Goal: Task Accomplishment & Management: Manage account settings

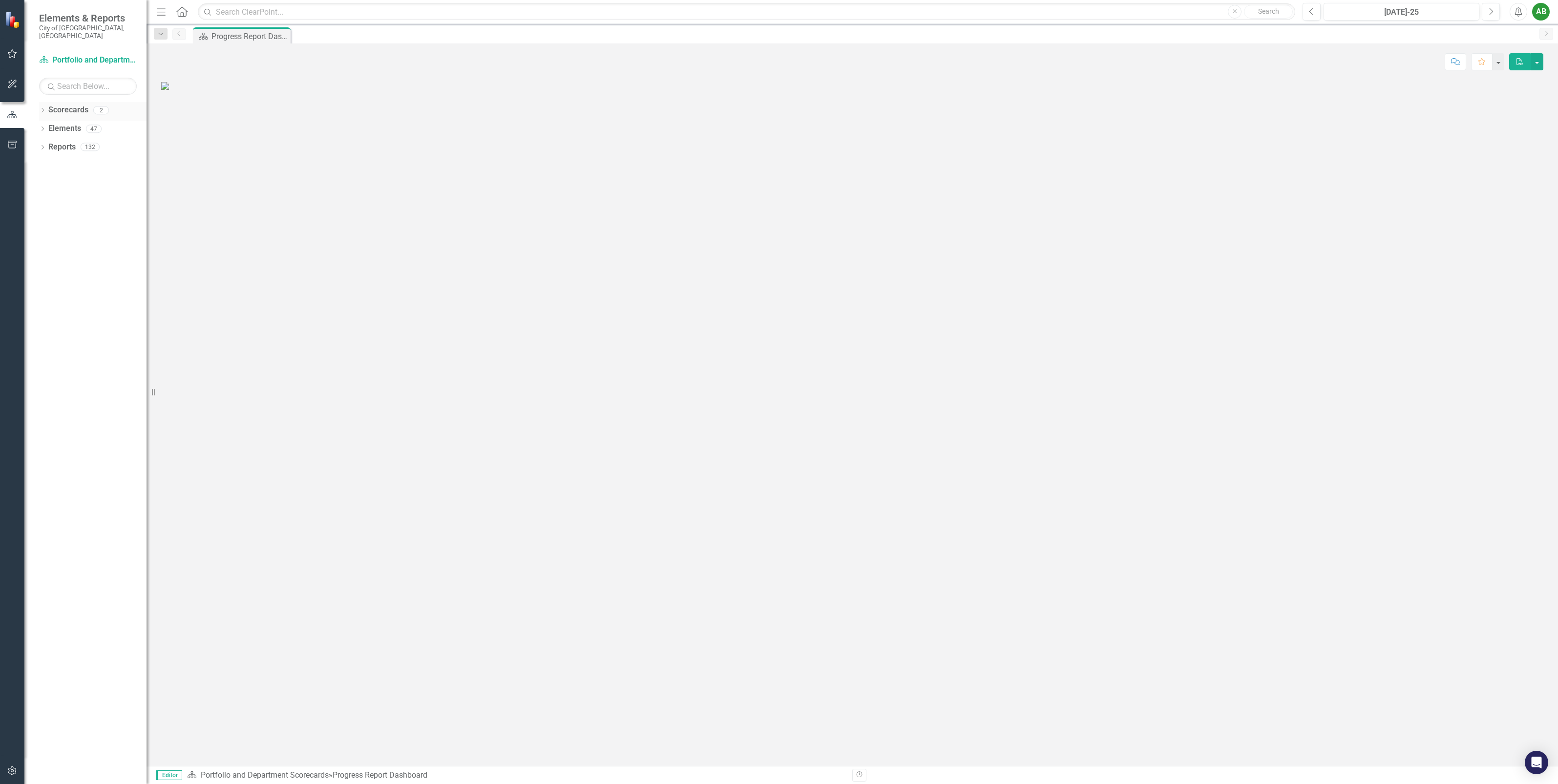
click at [43, 107] on div "Dropdown" at bounding box center [42, 111] width 7 height 9
drag, startPoint x: 79, startPoint y: 140, endPoint x: 106, endPoint y: 152, distance: 29.5
click at [79, 141] on link "Development Engineering" at bounding box center [100, 147] width 93 height 11
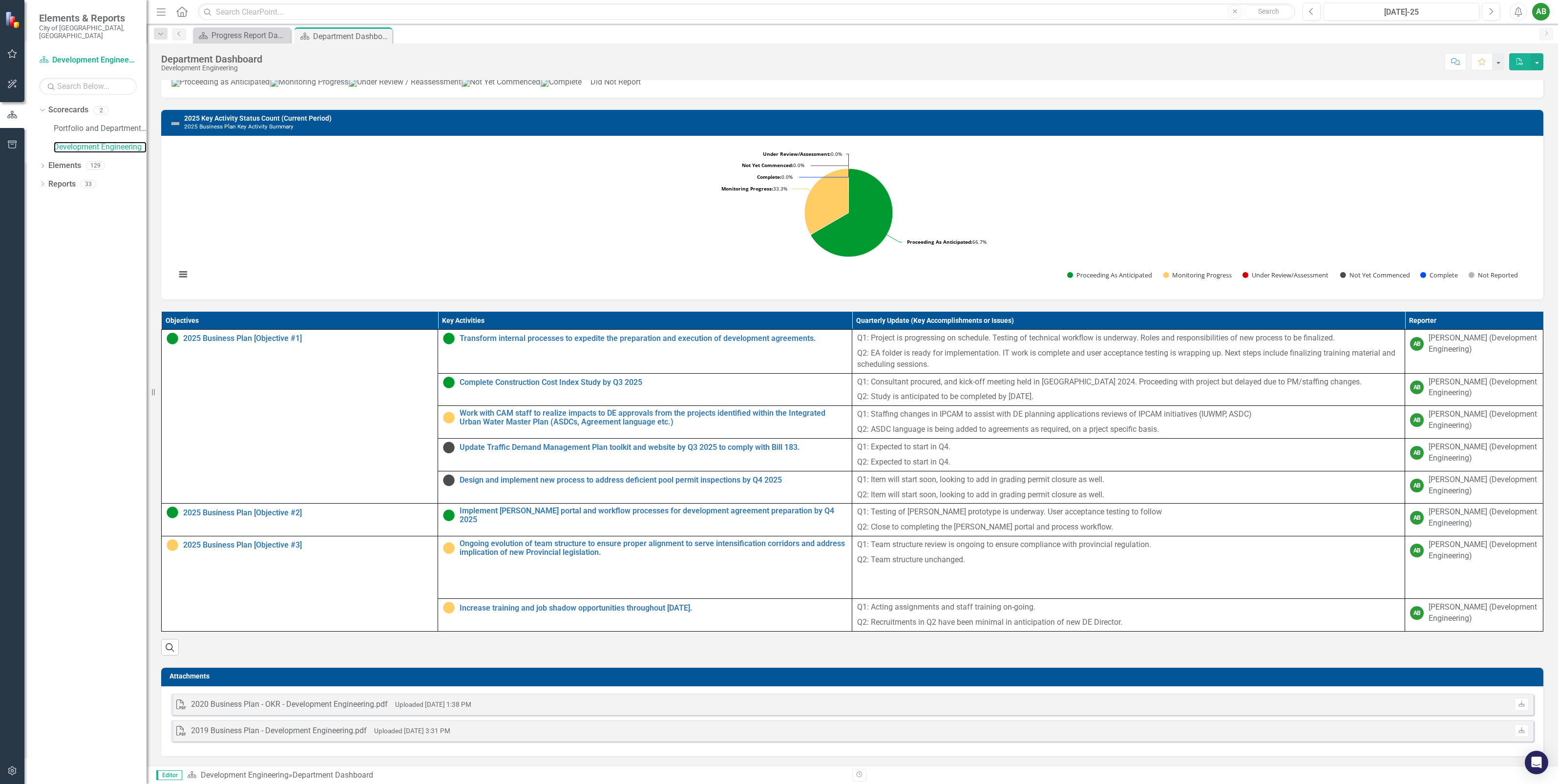
scroll to position [66, 0]
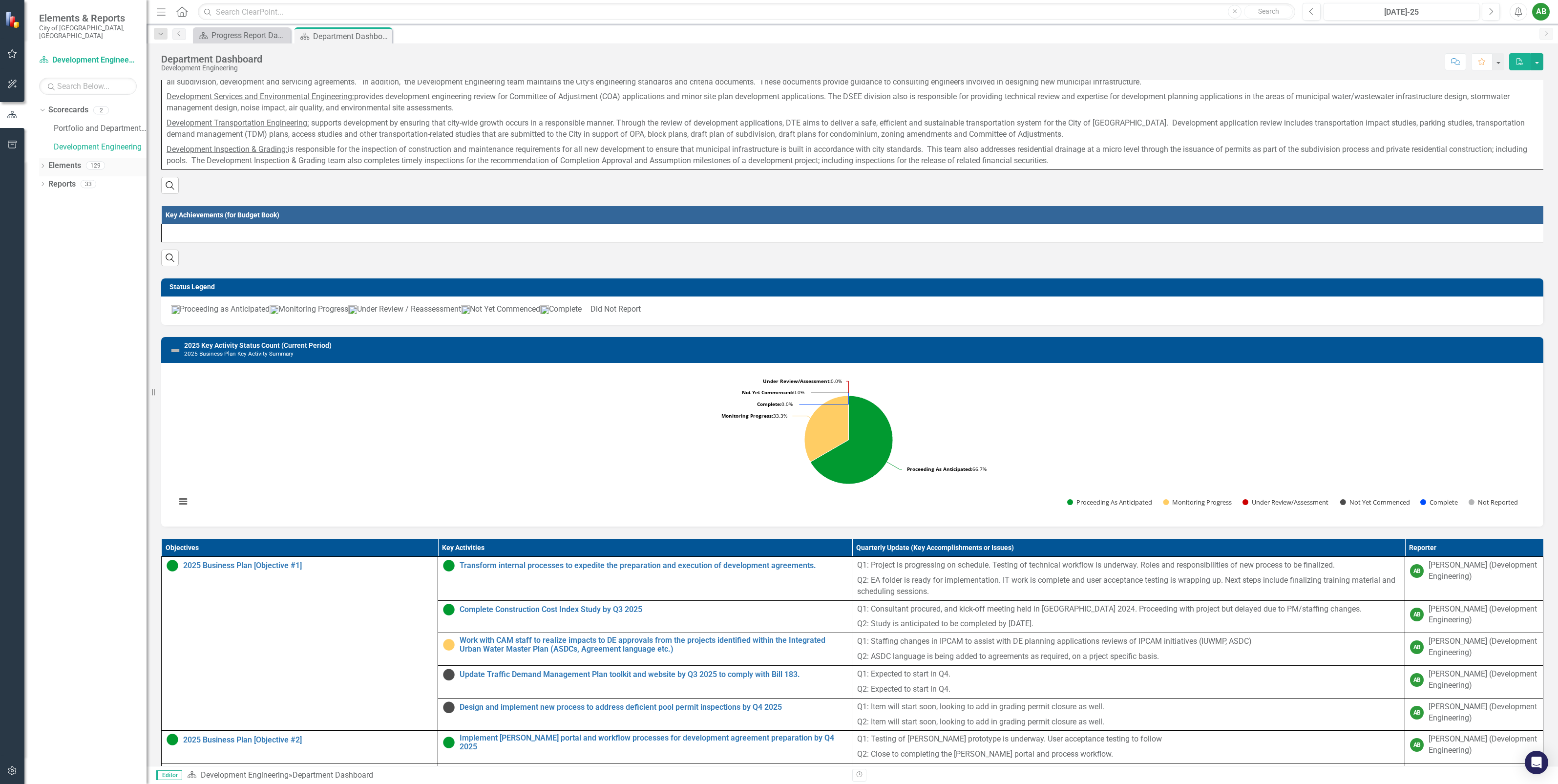
click at [42, 164] on icon "Dropdown" at bounding box center [42, 166] width 7 height 5
click at [52, 177] on div "Dropdown Objective Objectives 16" at bounding box center [95, 186] width 102 height 19
click at [47, 182] on icon "Dropdown" at bounding box center [47, 185] width 7 height 5
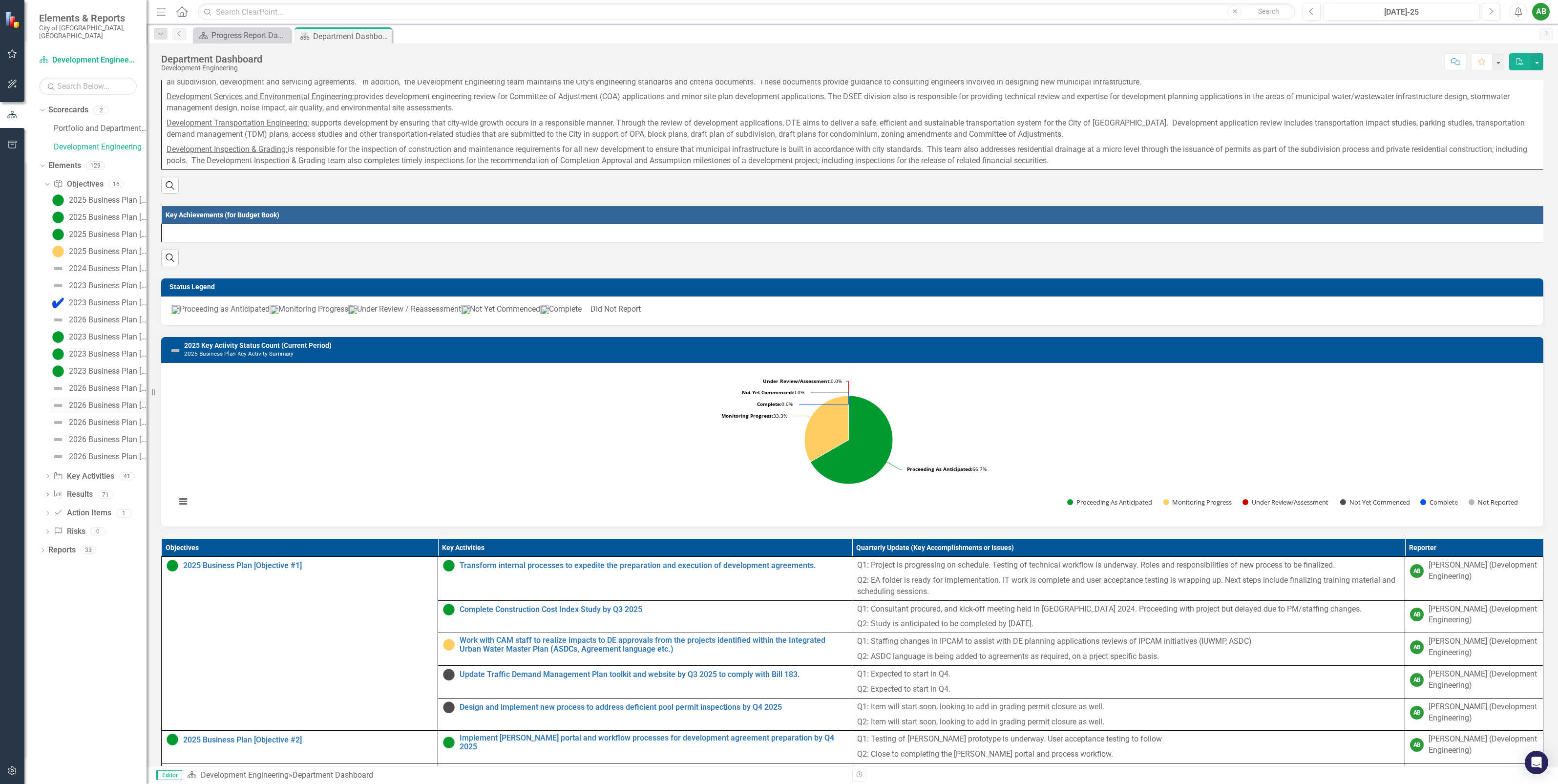
click at [93, 401] on div "2026 Business Plan [Objective #2]" at bounding box center [108, 405] width 78 height 9
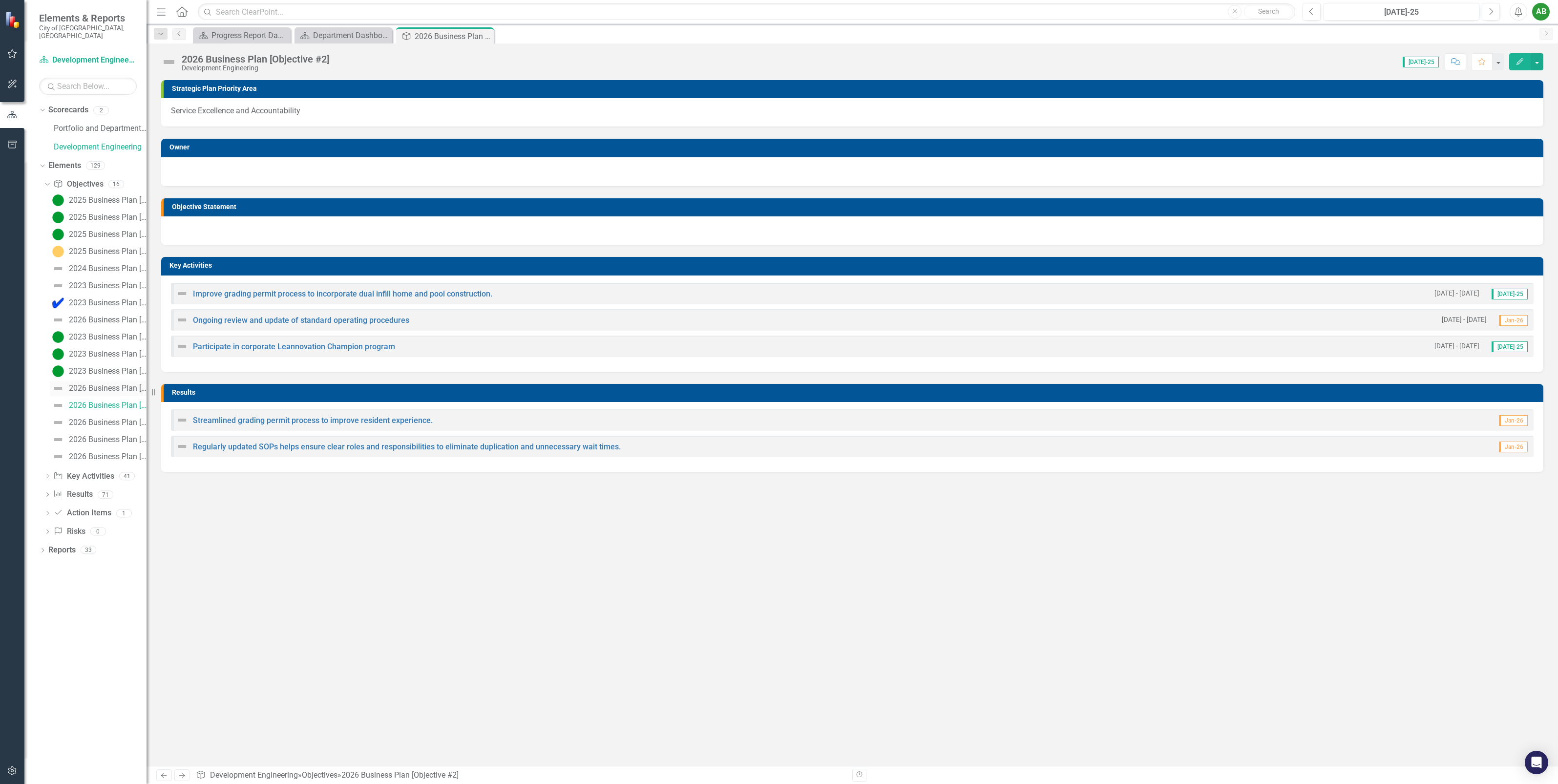
click at [92, 384] on div "2026 Business Plan [Objective #1]" at bounding box center [108, 388] width 78 height 9
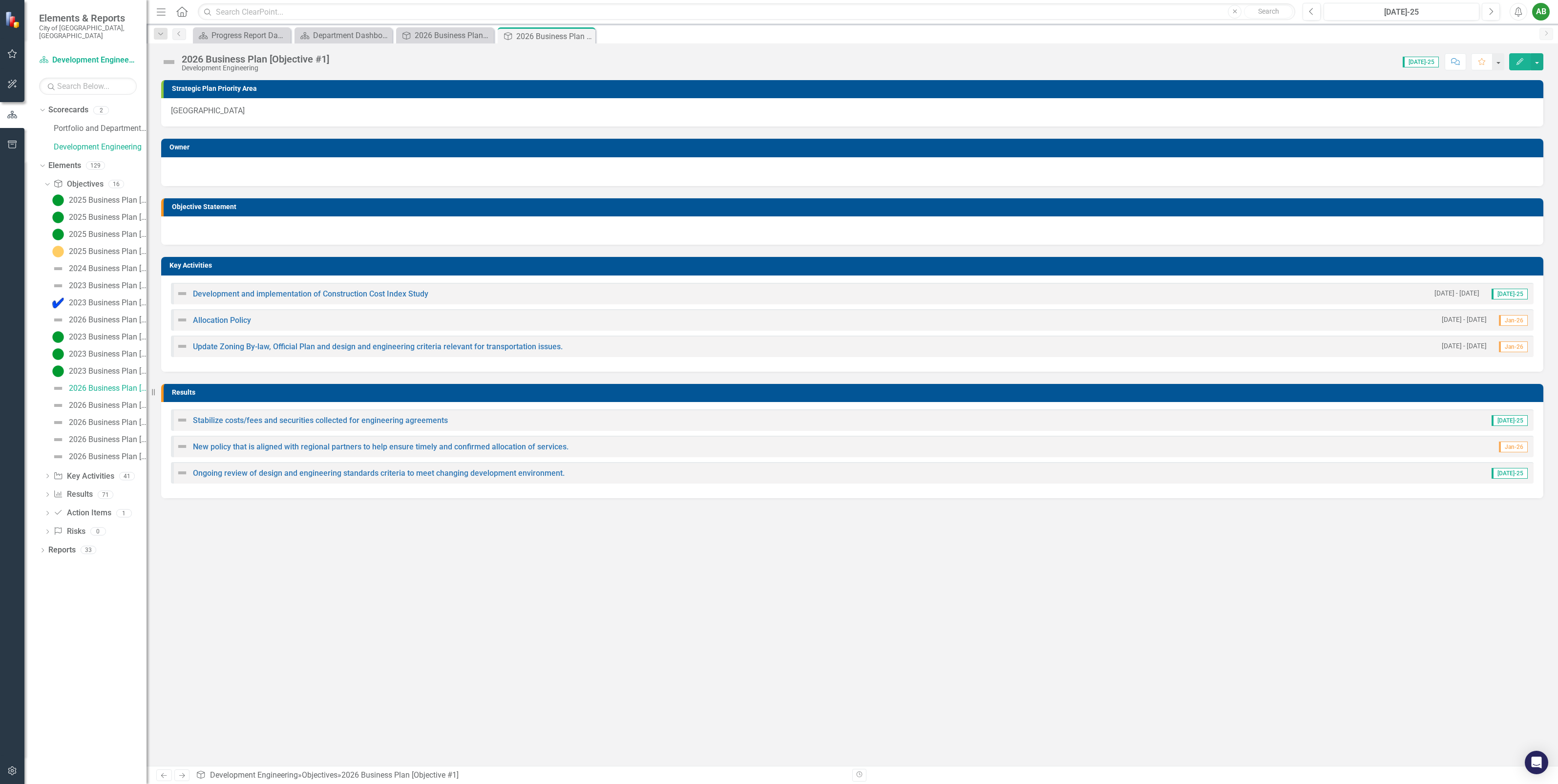
click at [249, 227] on div at bounding box center [852, 231] width 1383 height 28
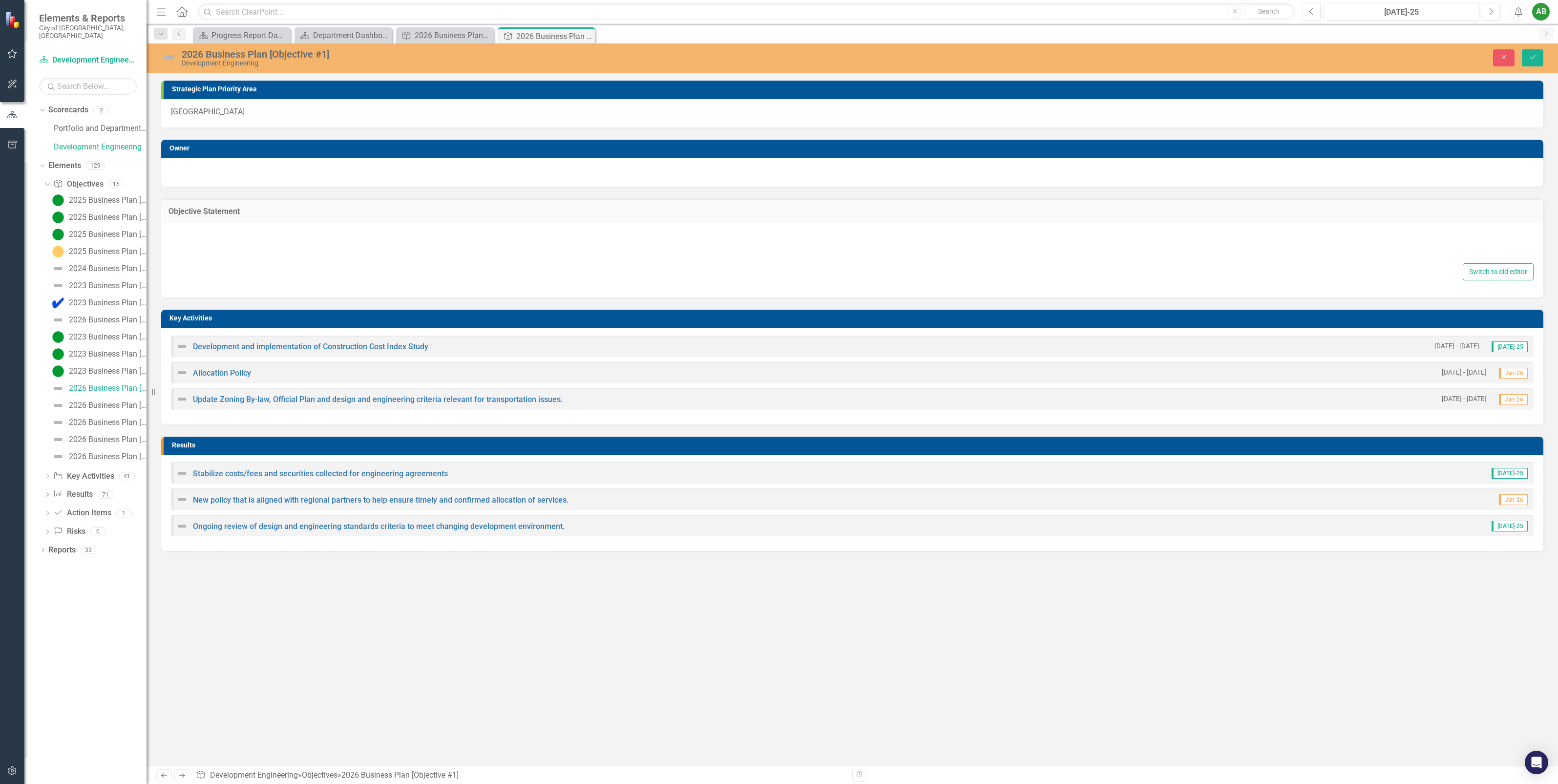
click at [237, 245] on div at bounding box center [852, 245] width 1363 height 31
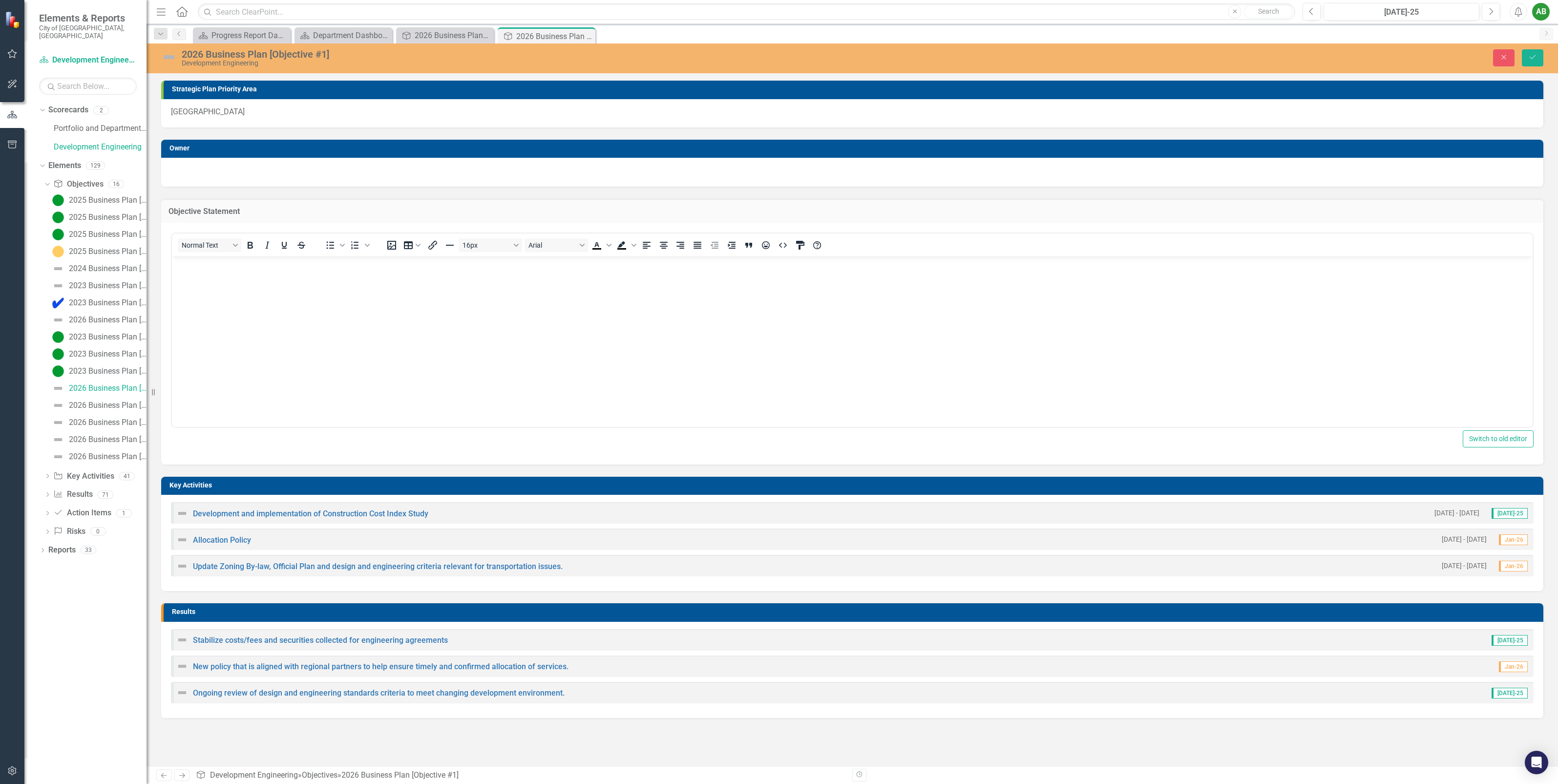
click at [220, 221] on div "Objective Statement" at bounding box center [852, 210] width 1383 height 24
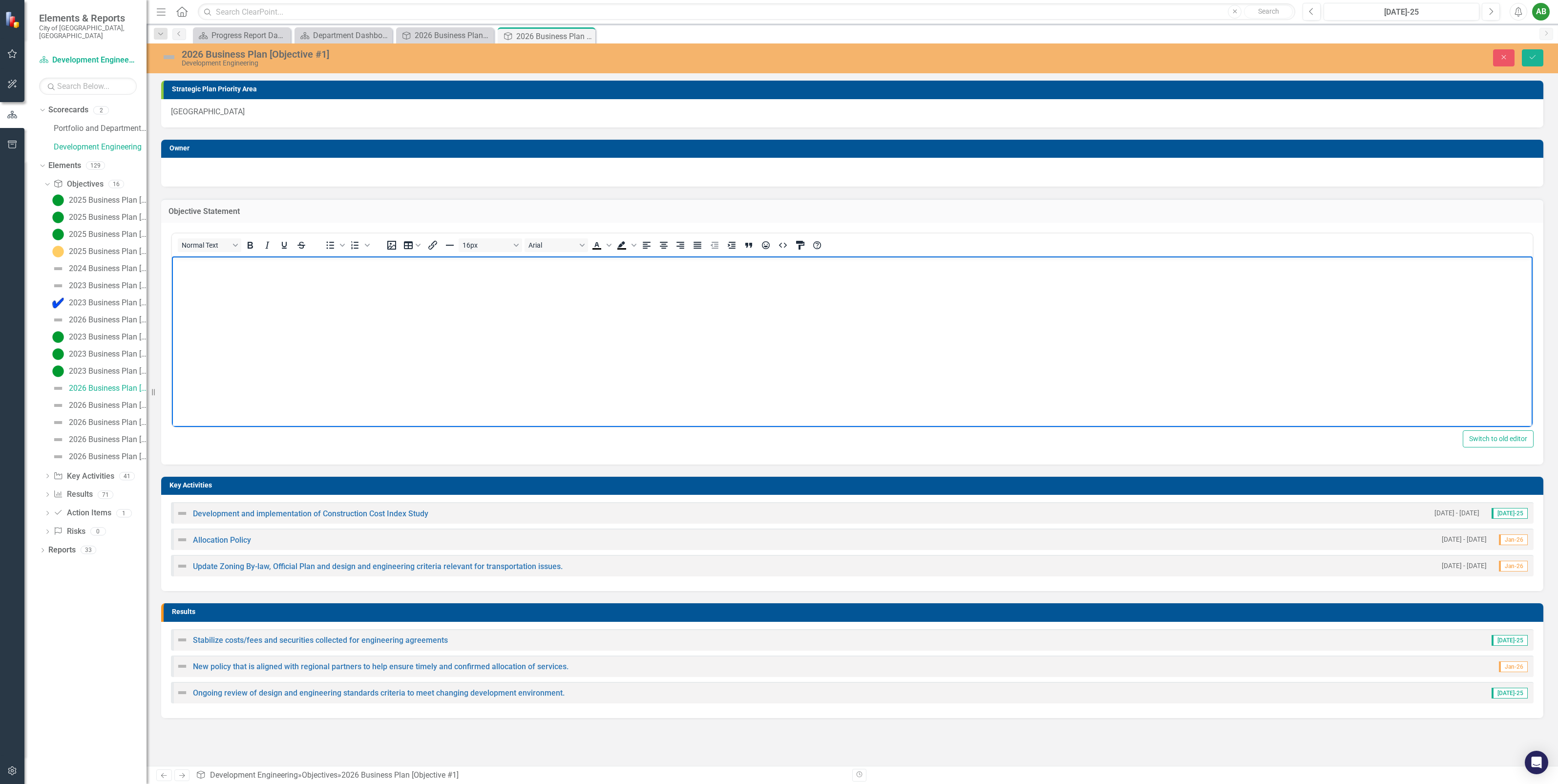
click at [227, 304] on body "Rich Text Area. Press ALT-0 for help." at bounding box center [852, 329] width 1361 height 147
drag, startPoint x: 227, startPoint y: 300, endPoint x: 647, endPoint y: 358, distance: 424.0
click at [671, 381] on body "Develop policy frameworks that [PERSON_NAME] innovation and streamline engineer…" at bounding box center [852, 329] width 1361 height 147
click at [345, 347] on body "Develop policy frameworks that [PERSON_NAME] innovation and streamline engineer…" at bounding box center [852, 329] width 1361 height 147
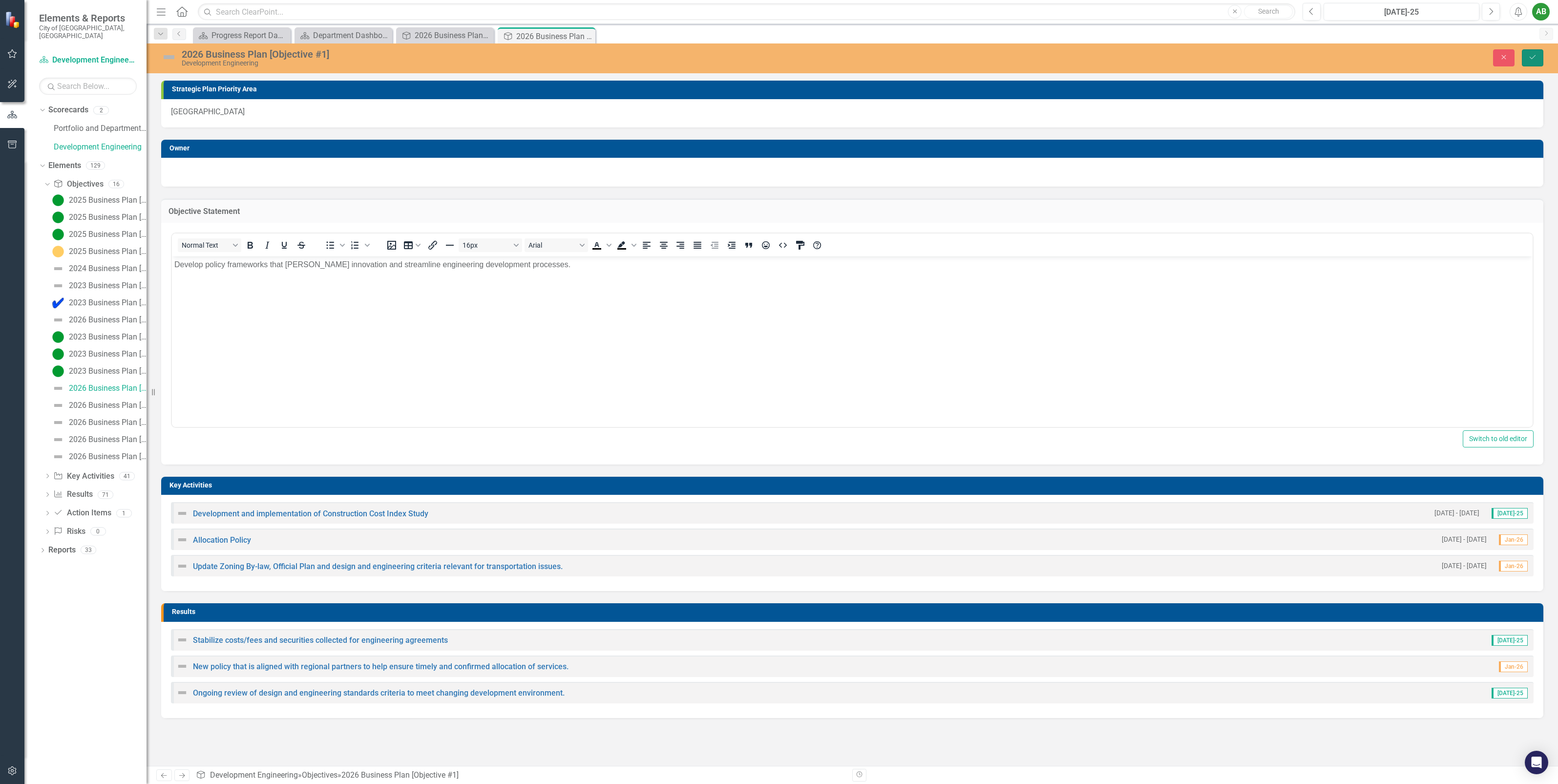
click at [1535, 52] on button "Save" at bounding box center [1533, 58] width 22 height 17
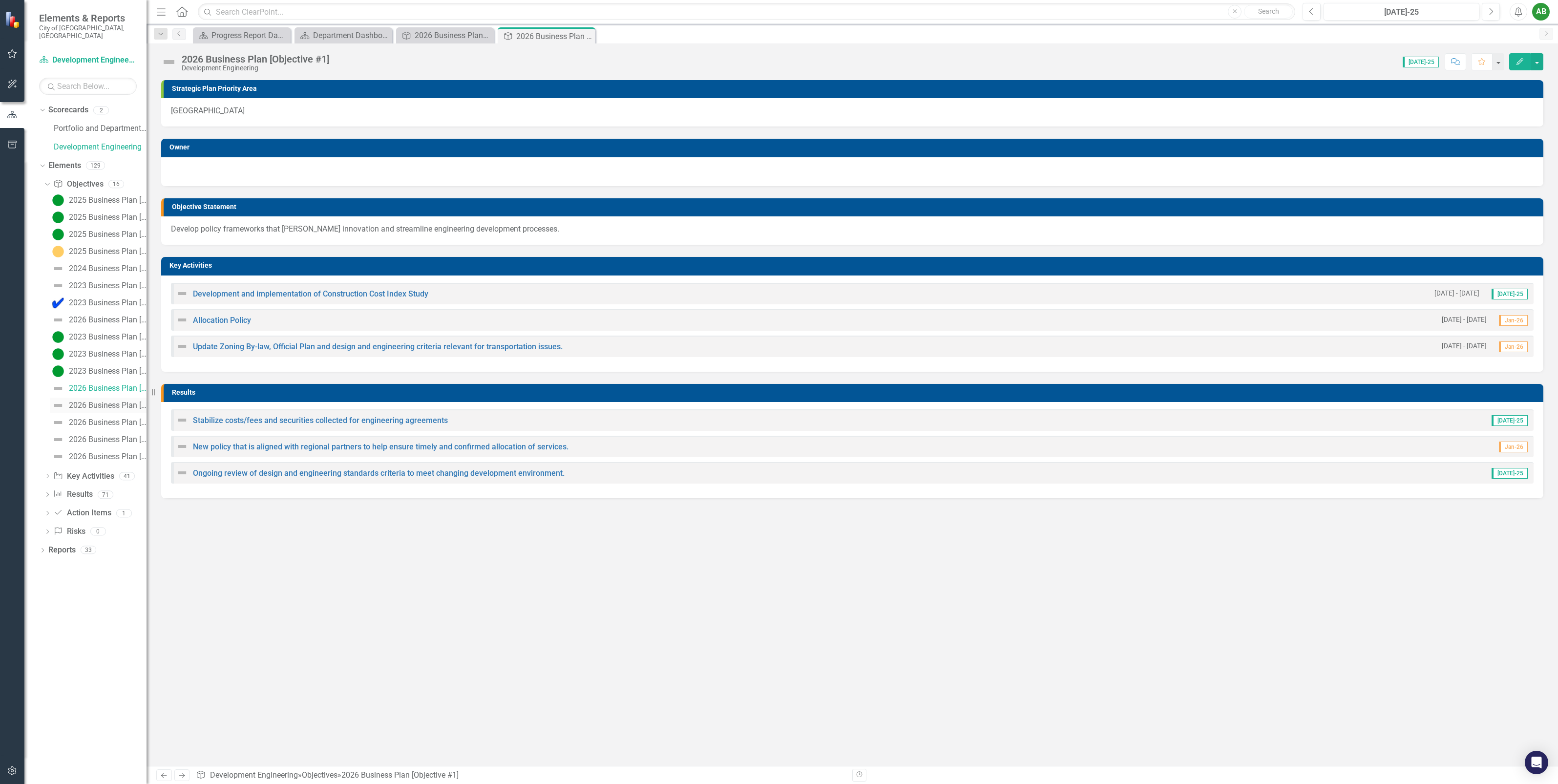
click at [84, 401] on div "2026 Business Plan [Objective #2]" at bounding box center [108, 405] width 78 height 9
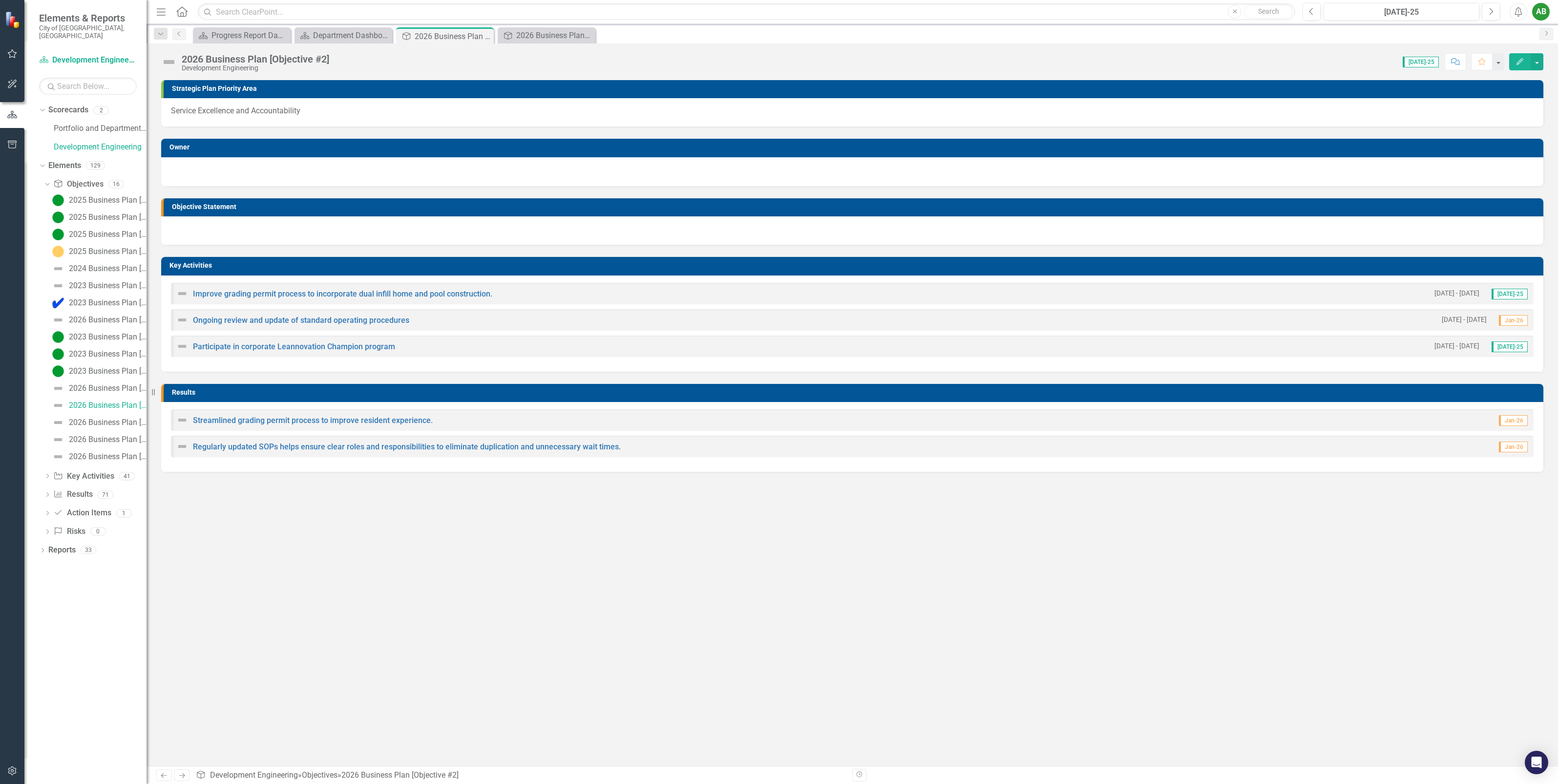
click at [227, 220] on div at bounding box center [852, 231] width 1383 height 28
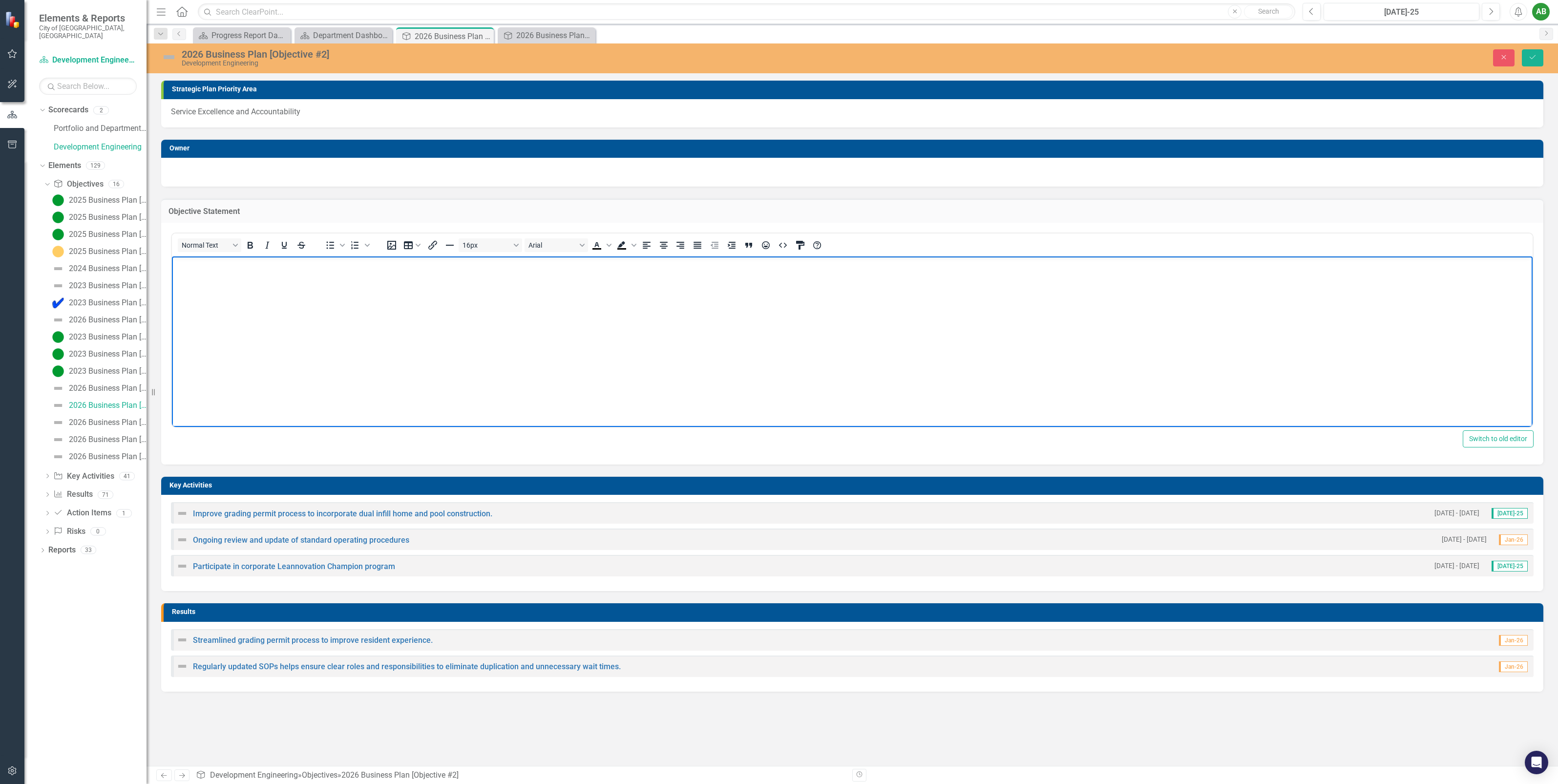
click at [224, 271] on body "Rich Text Area. Press ALT-0 for help." at bounding box center [852, 329] width 1361 height 147
click at [1535, 63] on button "Save" at bounding box center [1533, 58] width 22 height 17
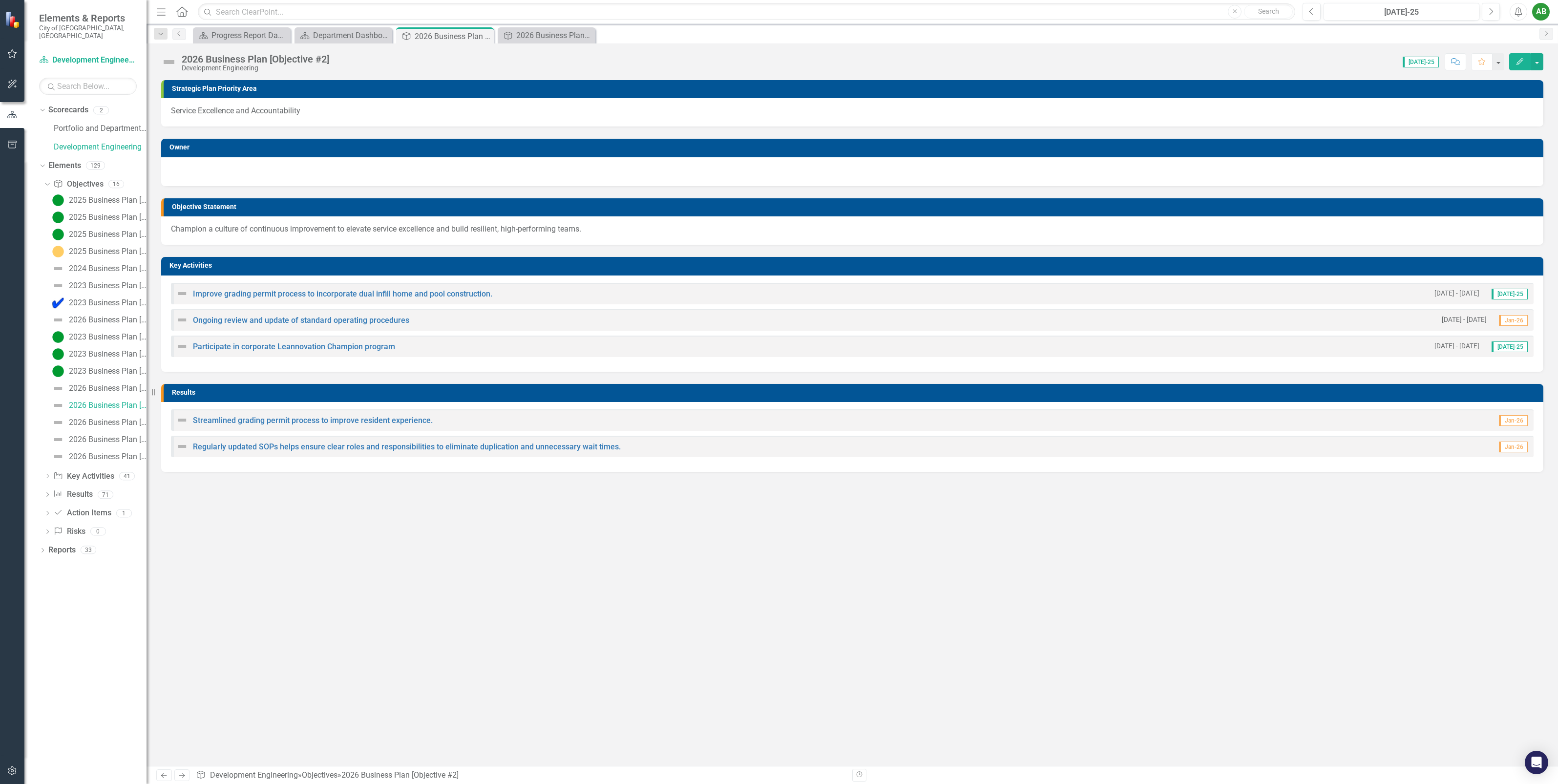
click at [267, 168] on div at bounding box center [852, 170] width 1363 height 12
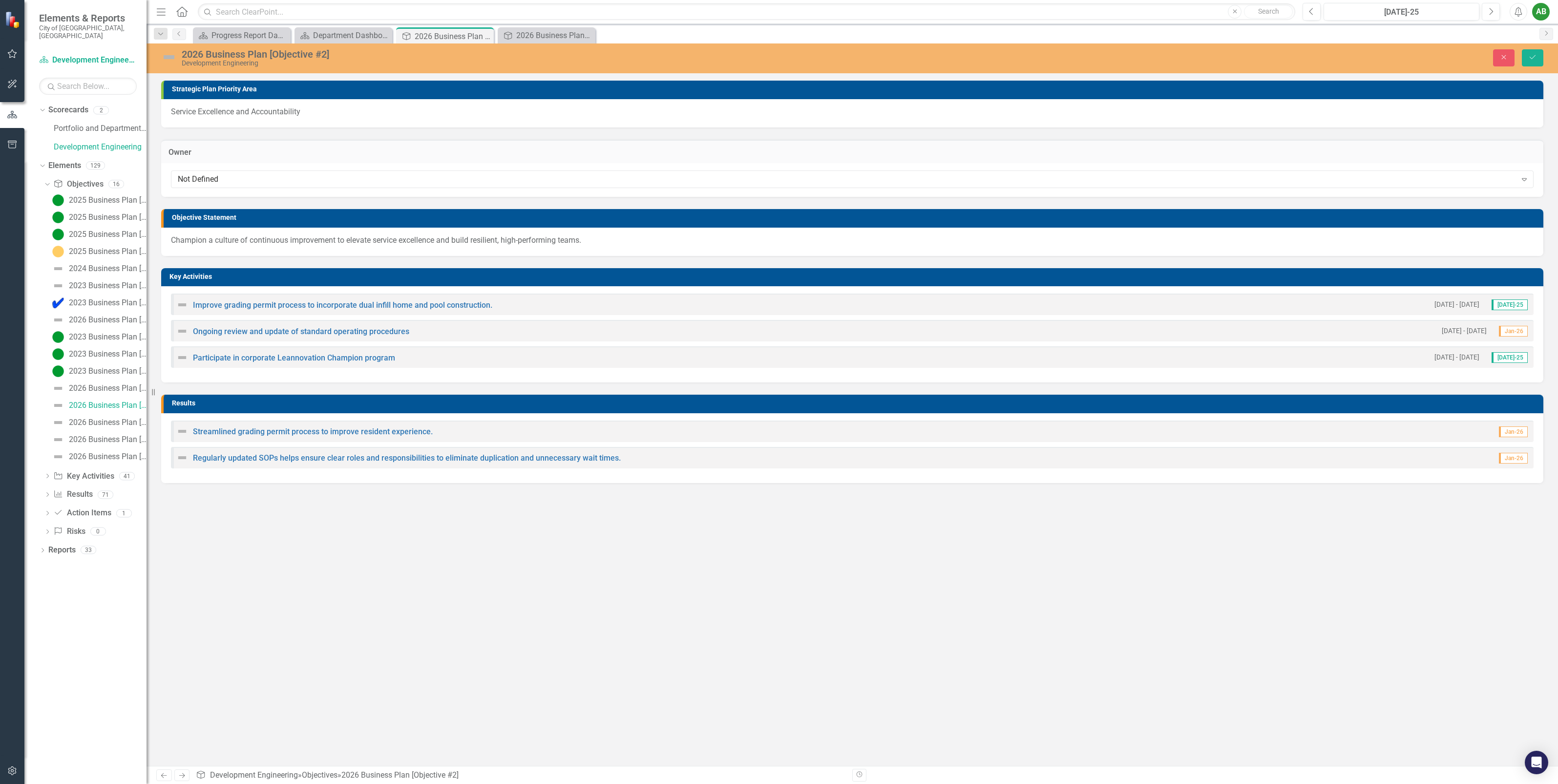
click at [641, 245] on p "Champion a culture of continuous improvement to elevate service excellence and …" at bounding box center [852, 241] width 1363 height 11
click at [1524, 57] on button "Save" at bounding box center [1533, 58] width 22 height 17
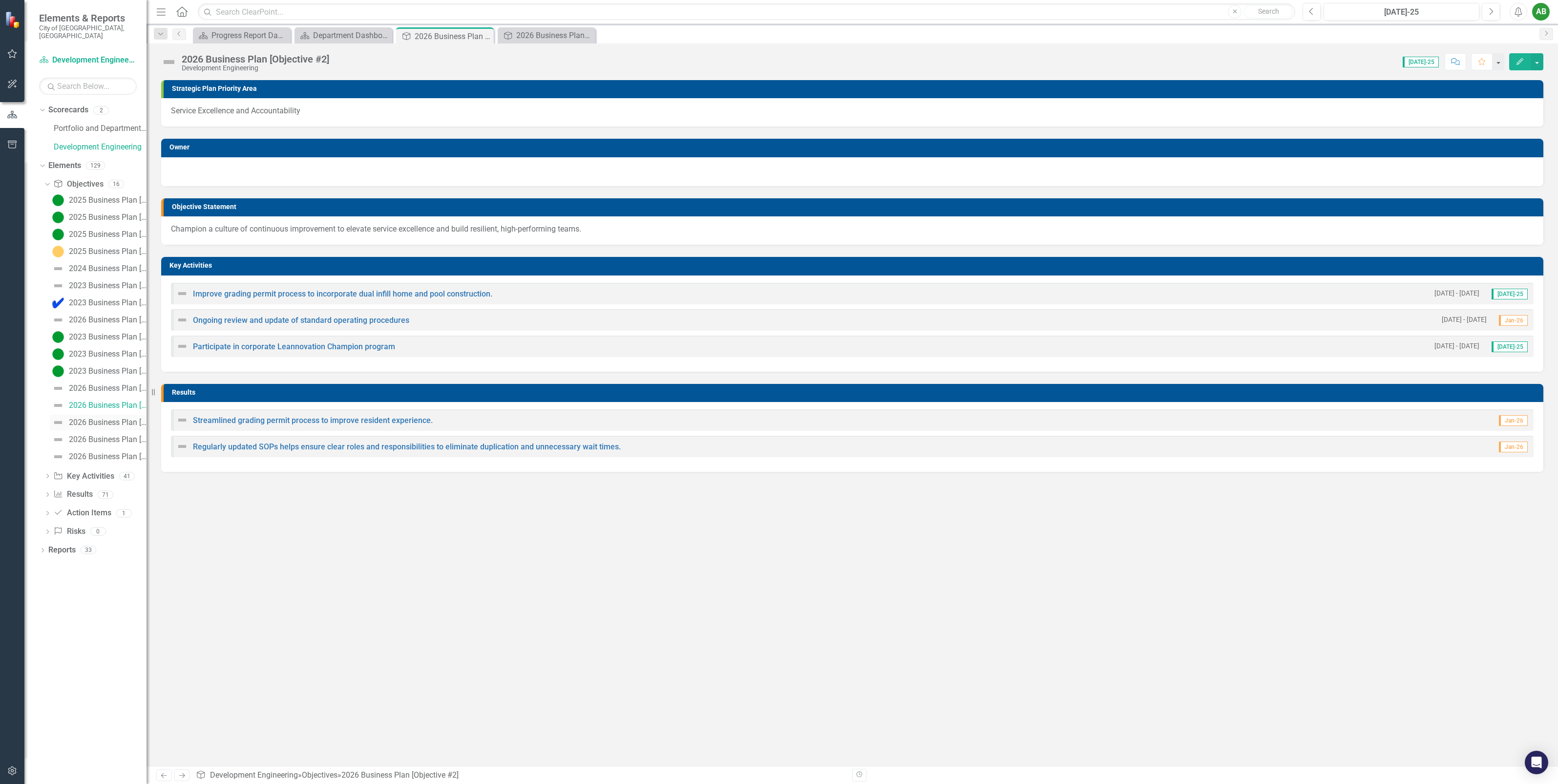
click at [96, 418] on div "2026 Business Plan [Objective #3]" at bounding box center [108, 422] width 78 height 9
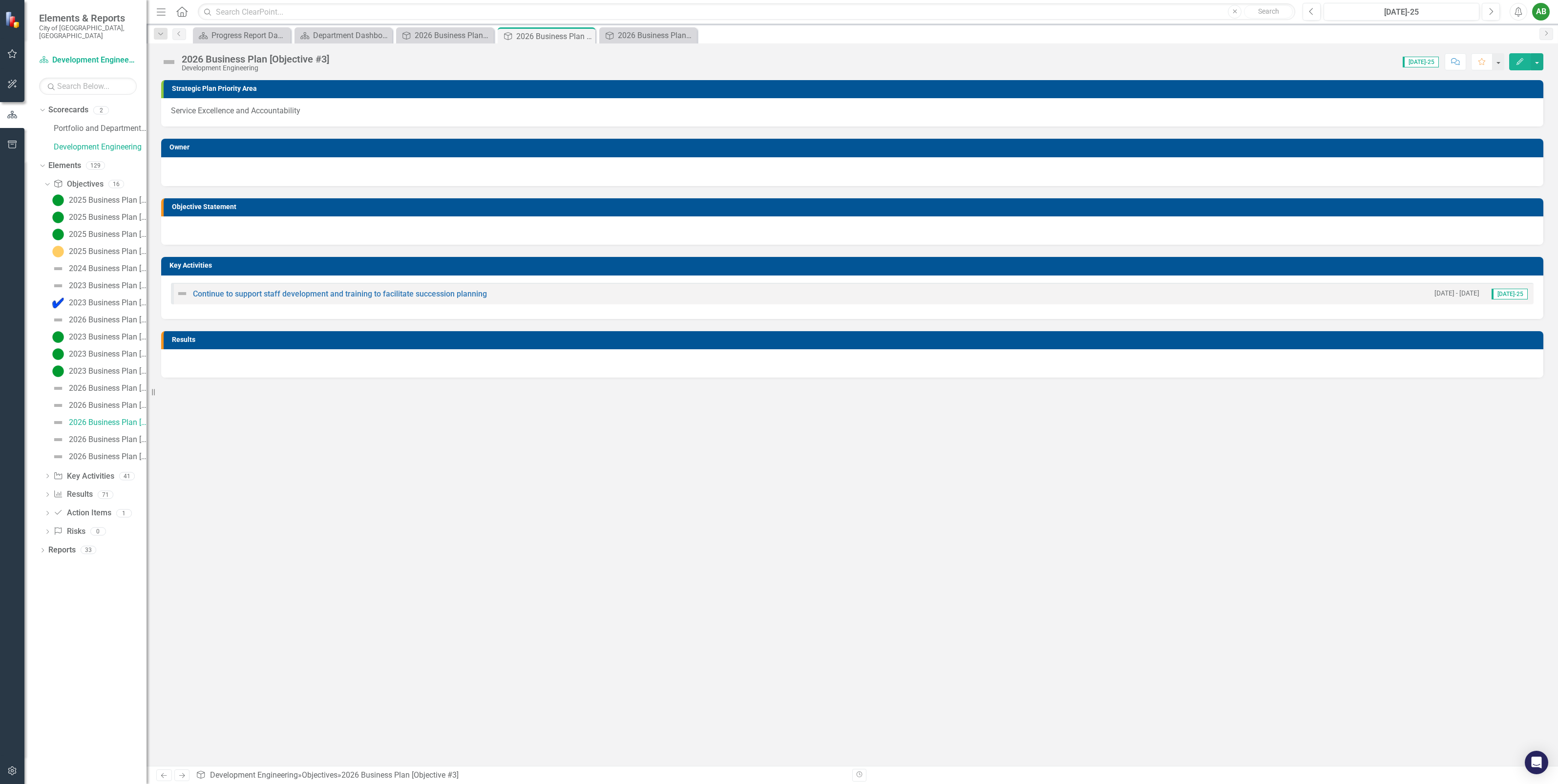
click at [254, 228] on div at bounding box center [852, 231] width 1383 height 28
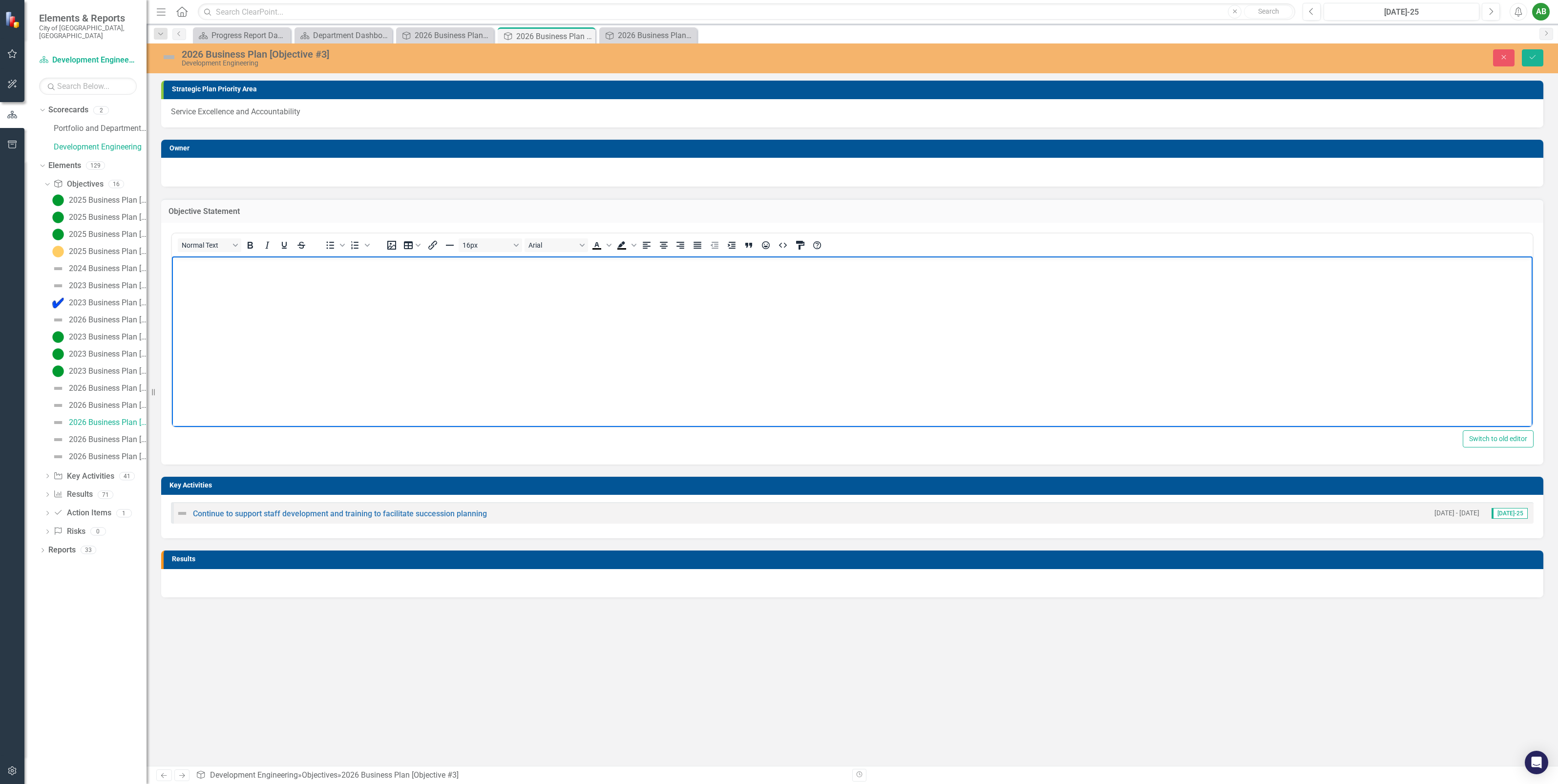
click at [265, 317] on body "Rich Text Area. Press ALT-0 for help." at bounding box center [852, 329] width 1361 height 147
click at [1526, 59] on button "Save" at bounding box center [1533, 58] width 22 height 17
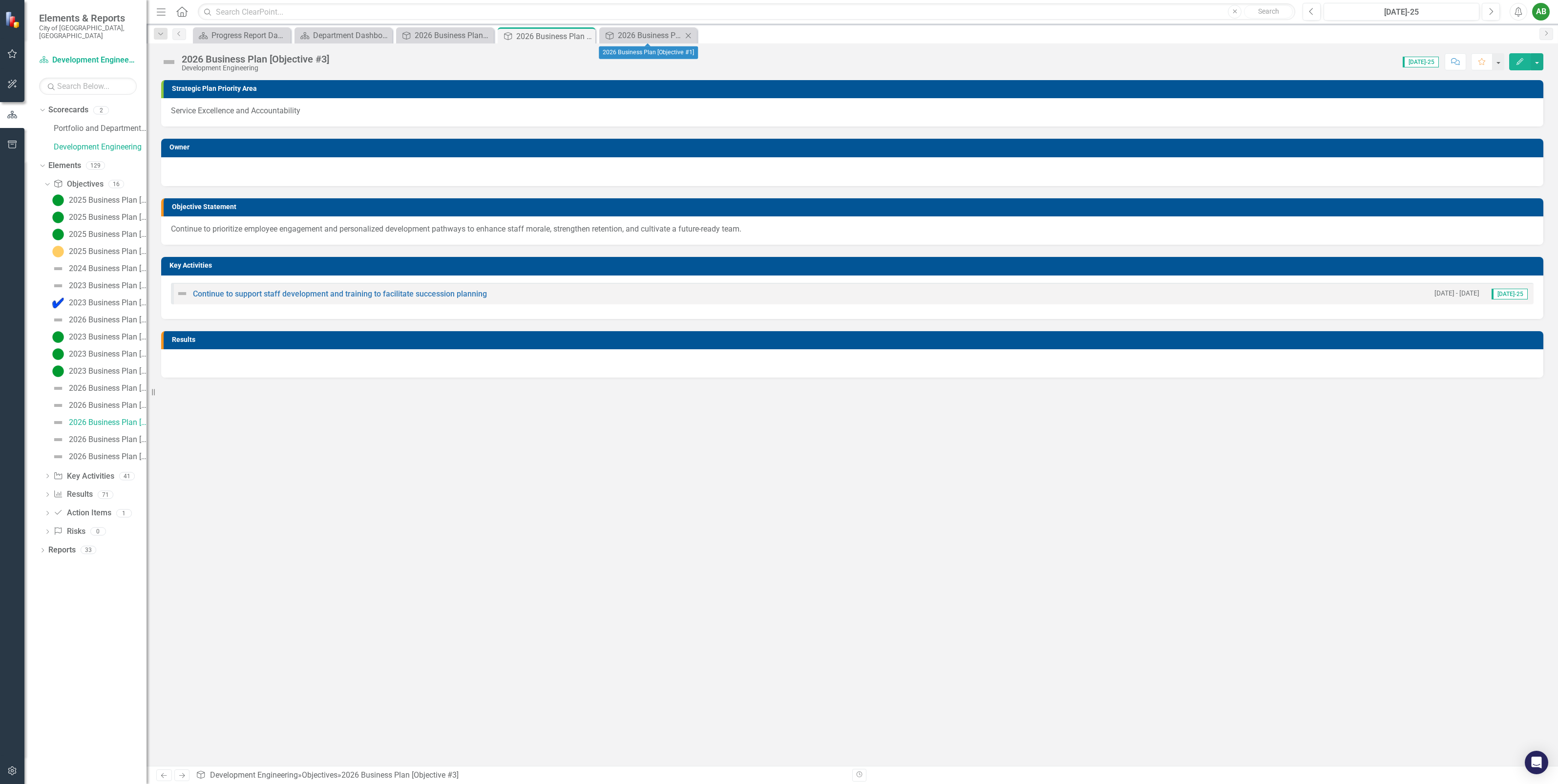
click at [689, 35] on icon "Close" at bounding box center [688, 36] width 10 height 8
click at [585, 35] on icon "Close" at bounding box center [586, 36] width 10 height 8
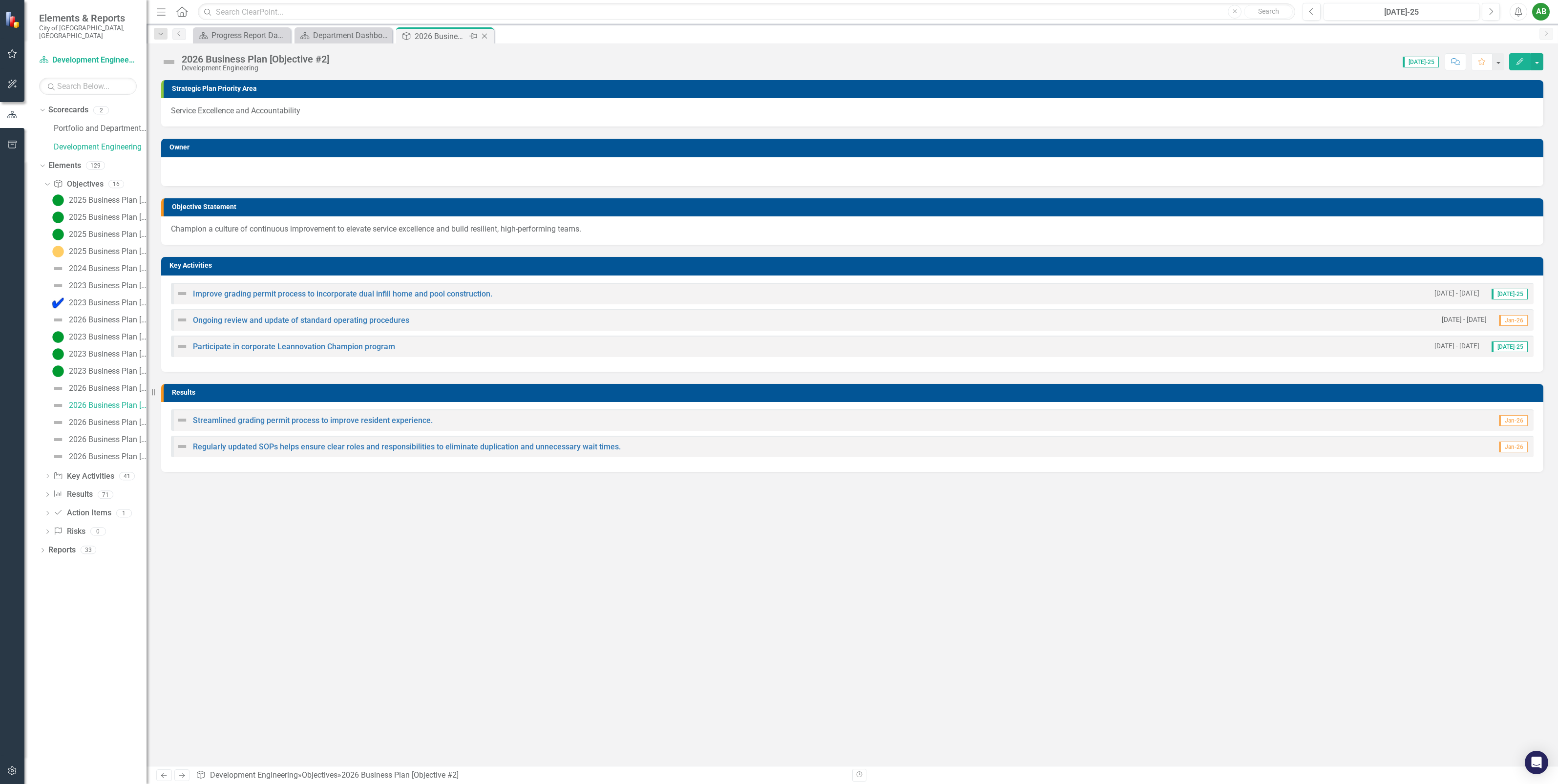
click at [486, 36] on icon "Close" at bounding box center [484, 36] width 10 height 8
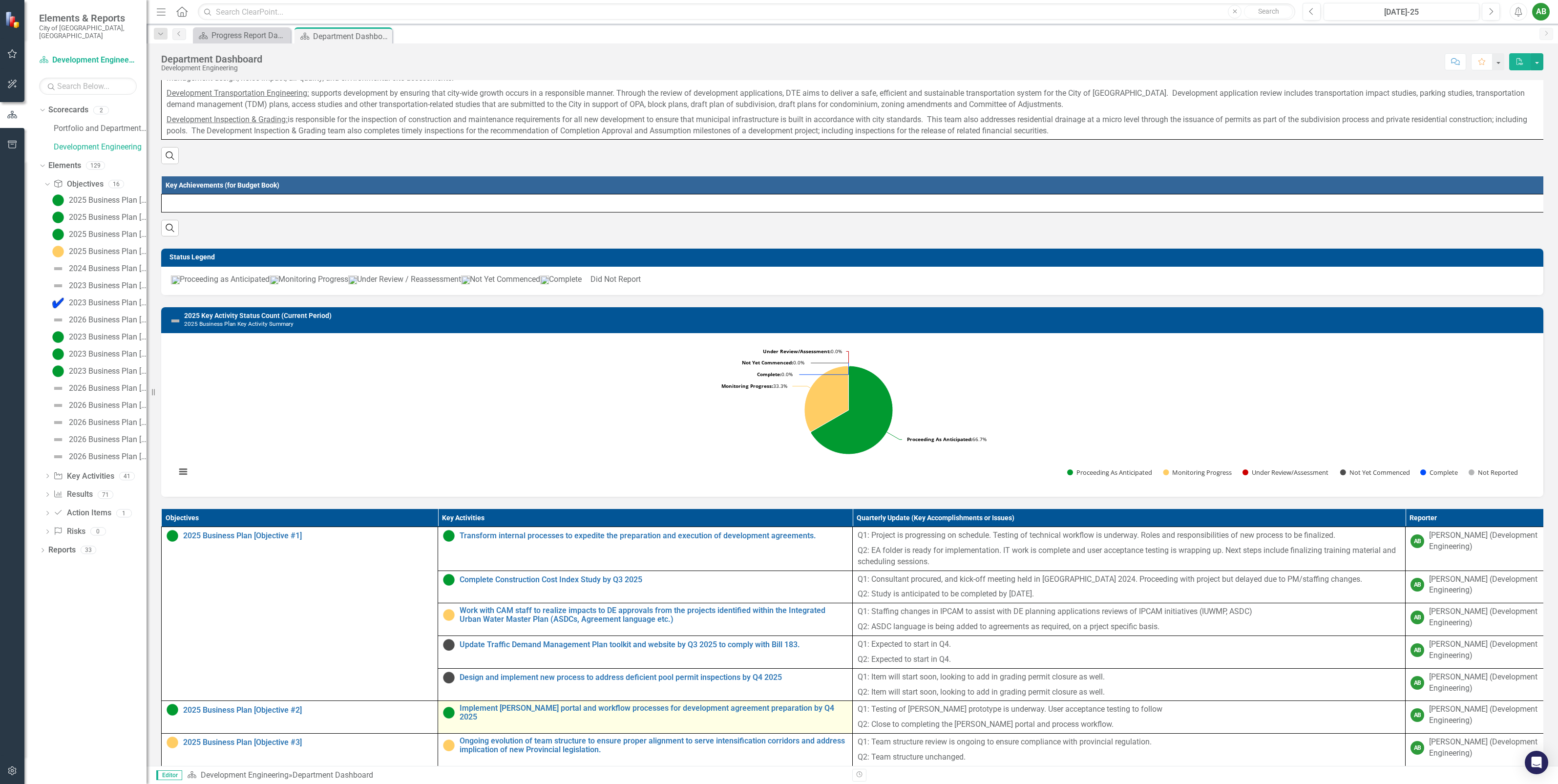
scroll to position [122, 0]
